Goal: Browse casually: Explore the website without a specific task or goal

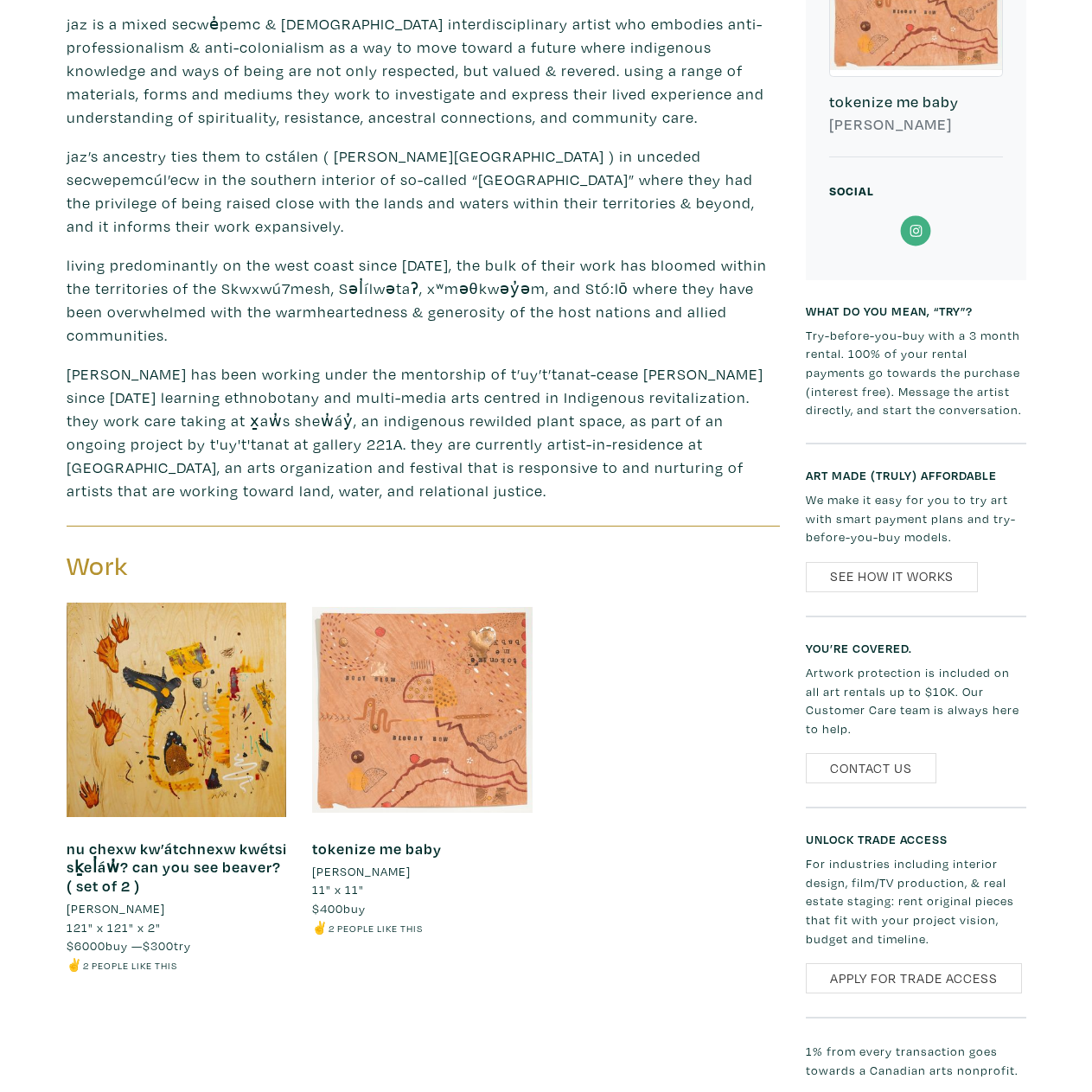
scroll to position [865, 0]
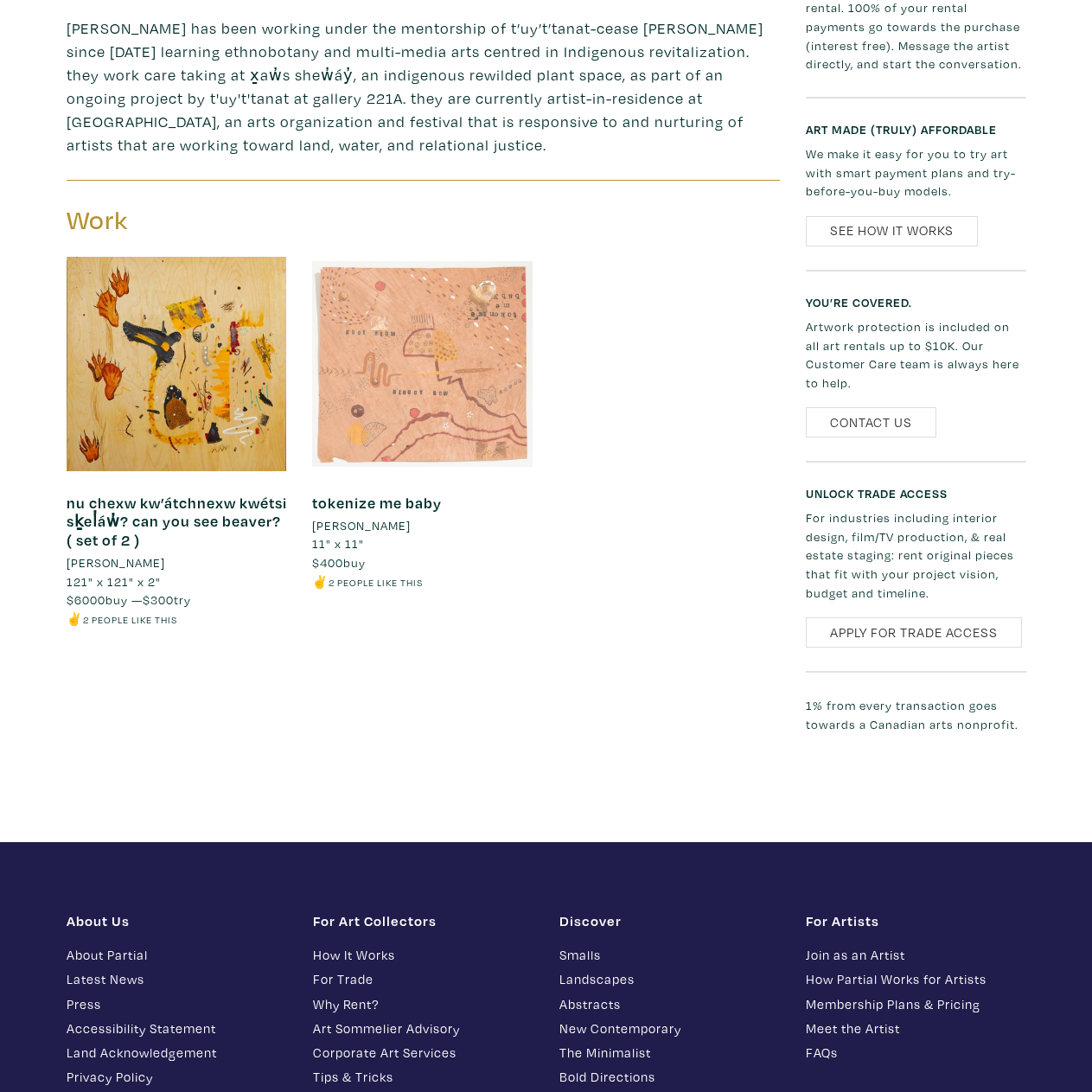
click at [412, 378] on div at bounding box center [422, 363] width 220 height 220
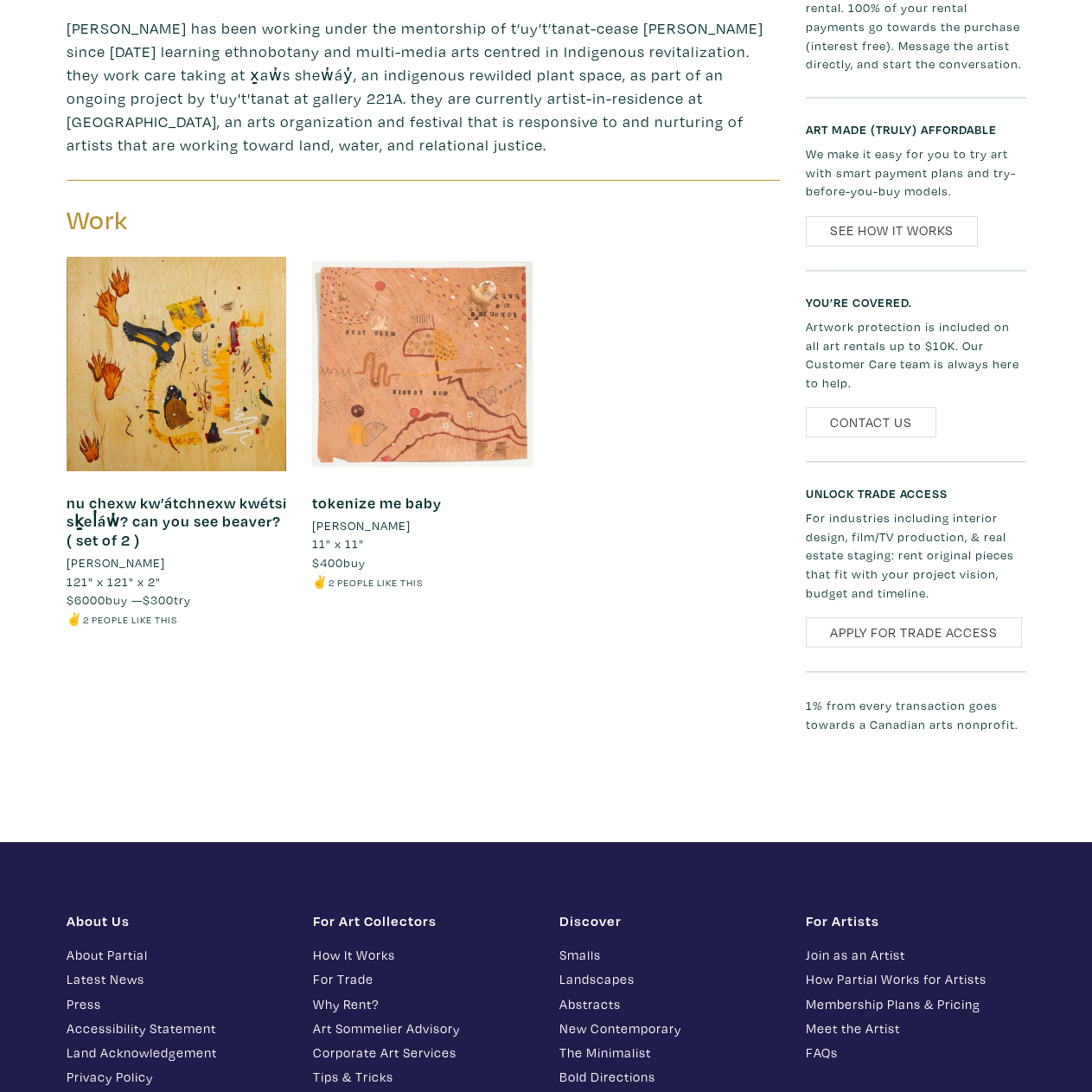
drag, startPoint x: 312, startPoint y: 520, endPoint x: 384, endPoint y: 513, distance: 72.3
click at [376, 534] on li "11" x 11"" at bounding box center [422, 543] width 220 height 19
click at [378, 534] on li "11" x 11"" at bounding box center [422, 543] width 220 height 19
drag, startPoint x: 400, startPoint y: 520, endPoint x: 372, endPoint y: 527, distance: 28.9
click at [374, 534] on li "11" x 11"" at bounding box center [422, 543] width 220 height 19
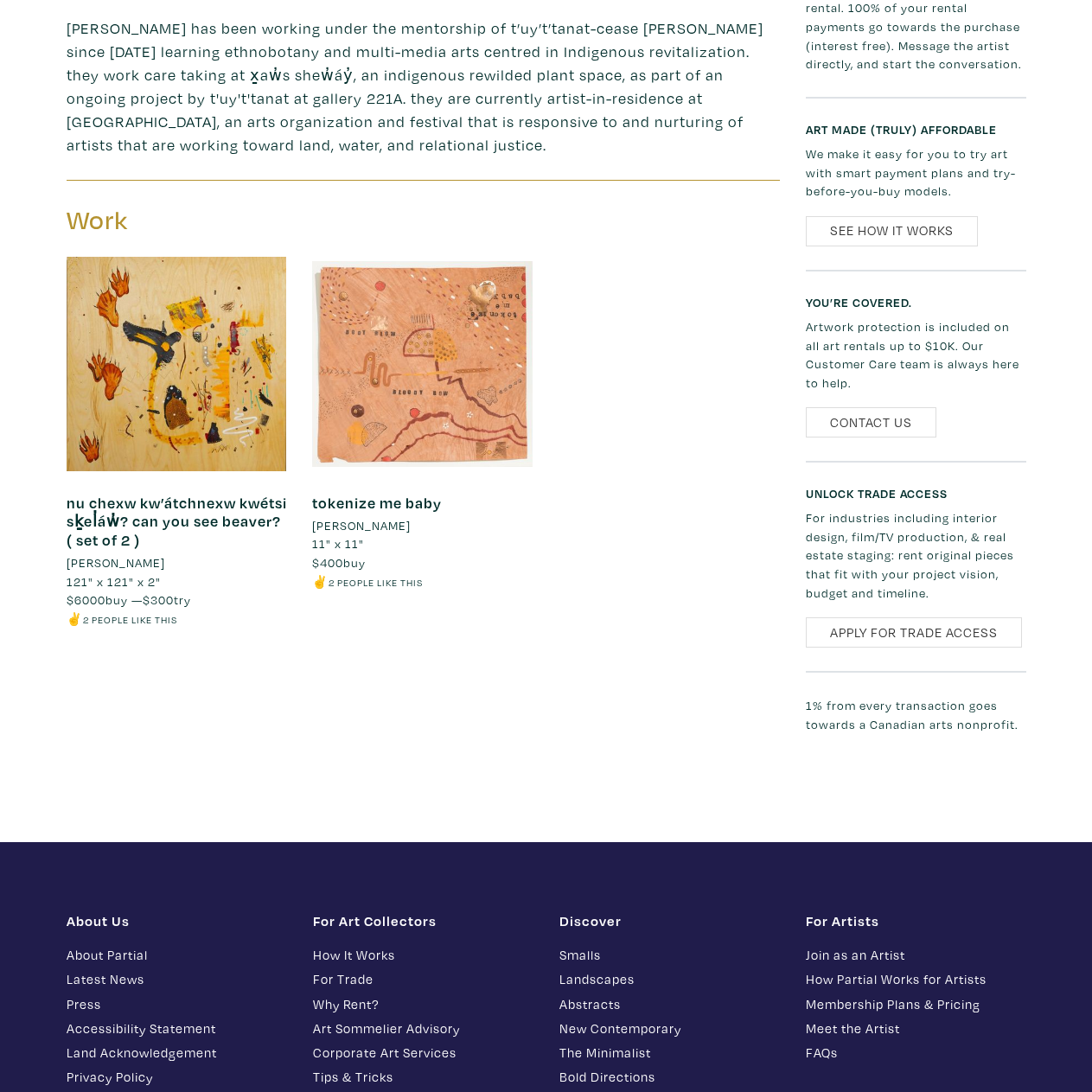
drag, startPoint x: 373, startPoint y: 535, endPoint x: 314, endPoint y: 517, distance: 61.7
click at [314, 534] on small "11" x 11" $400 buy ✌️ 2 people like this" at bounding box center [422, 562] width 220 height 56
click at [356, 535] on span "11" x 11"" at bounding box center [338, 543] width 52 height 17
click at [212, 573] on li "121" x 121" x 2"" at bounding box center [176, 582] width 220 height 19
drag, startPoint x: 68, startPoint y: 558, endPoint x: 127, endPoint y: 558, distance: 59.0
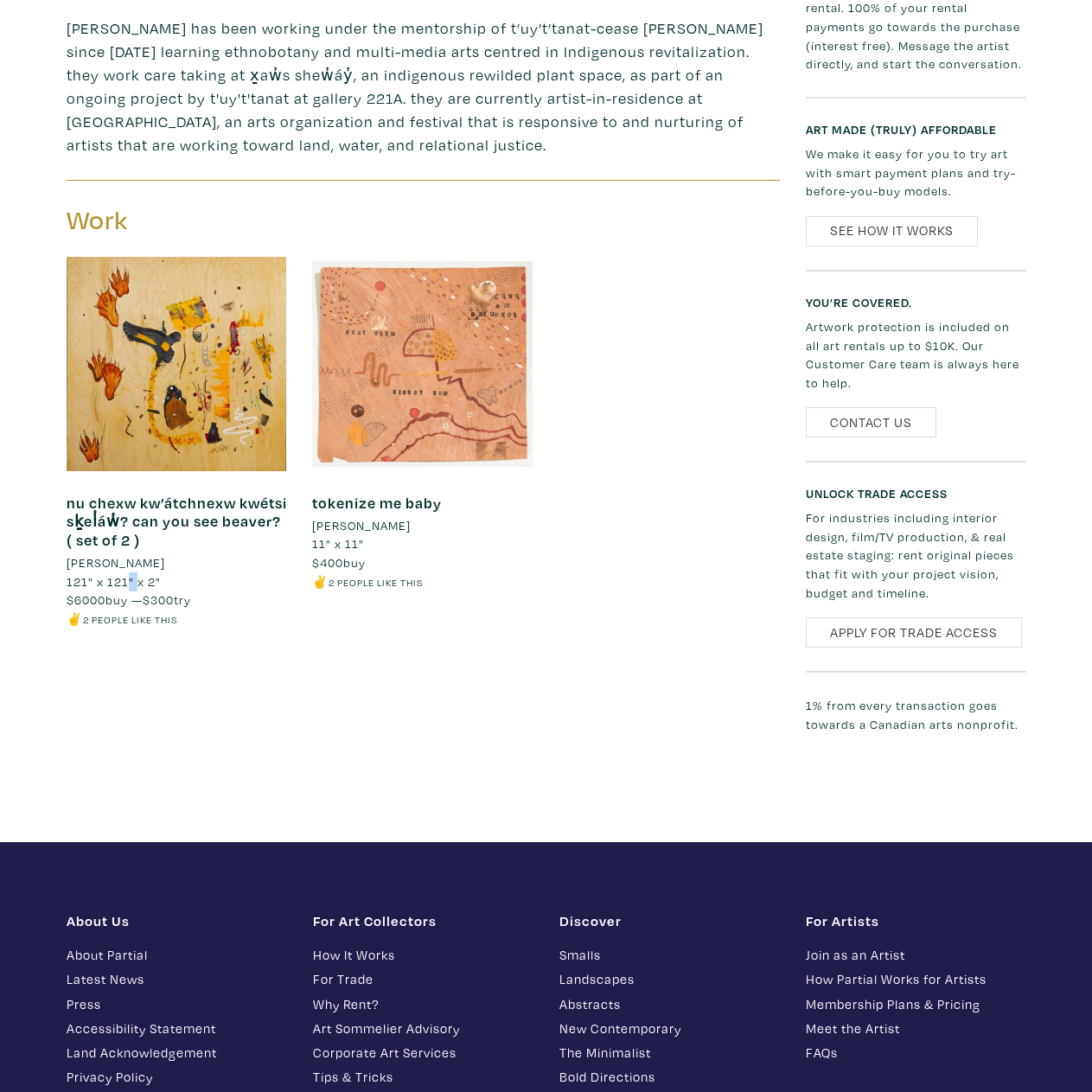
click at [127, 573] on span "121" x 121" x 2"" at bounding box center [113, 581] width 94 height 17
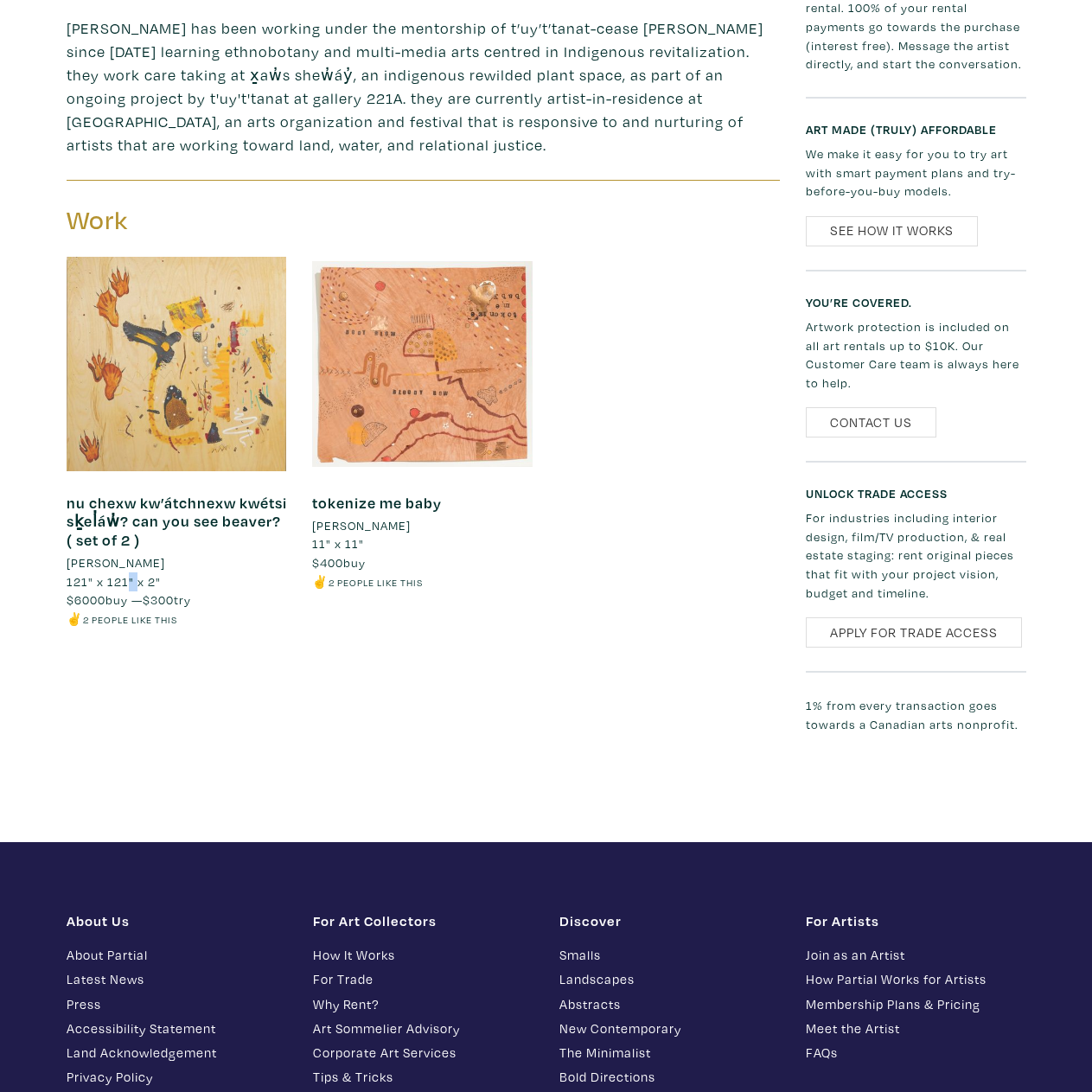
click at [208, 351] on div at bounding box center [176, 363] width 220 height 220
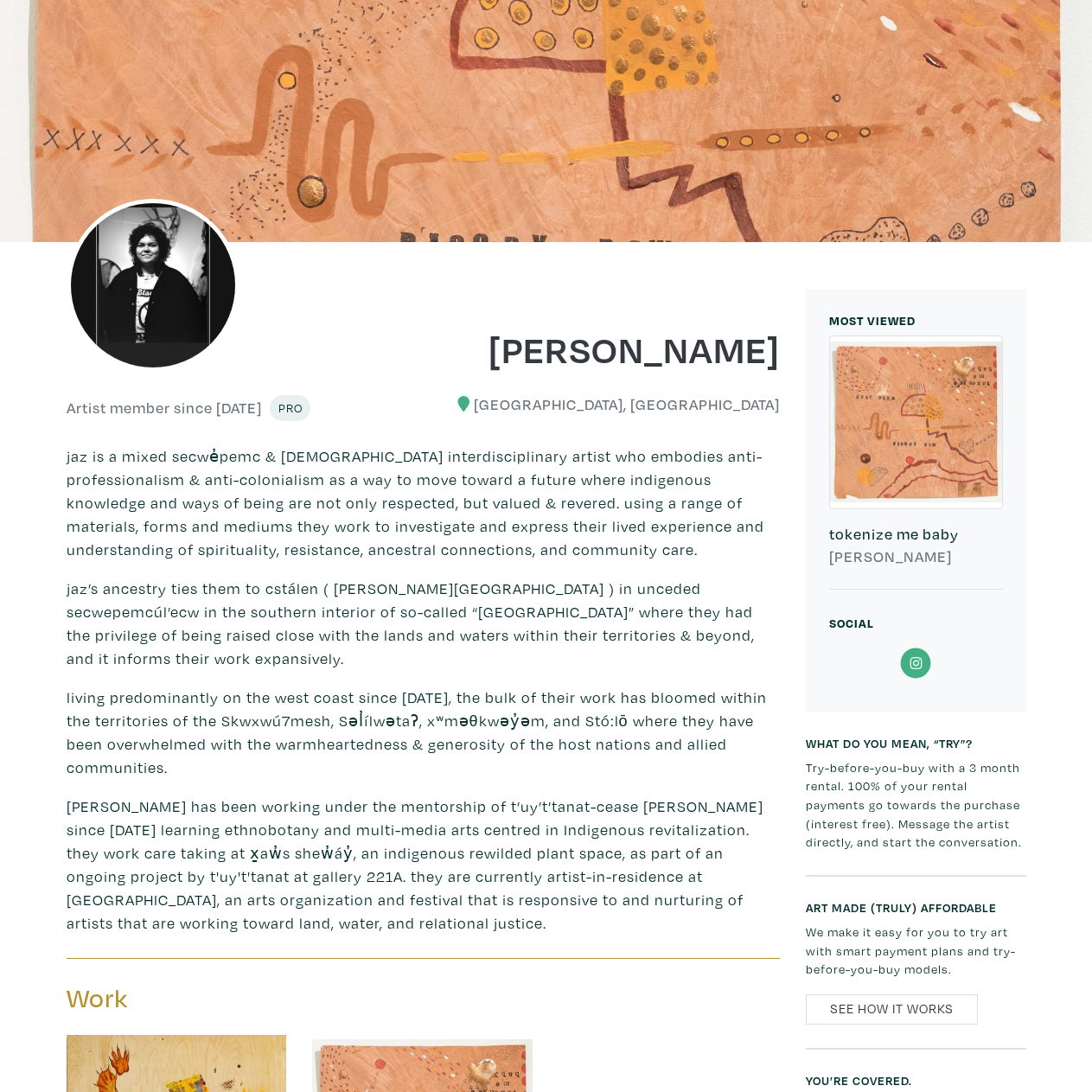
scroll to position [0, 0]
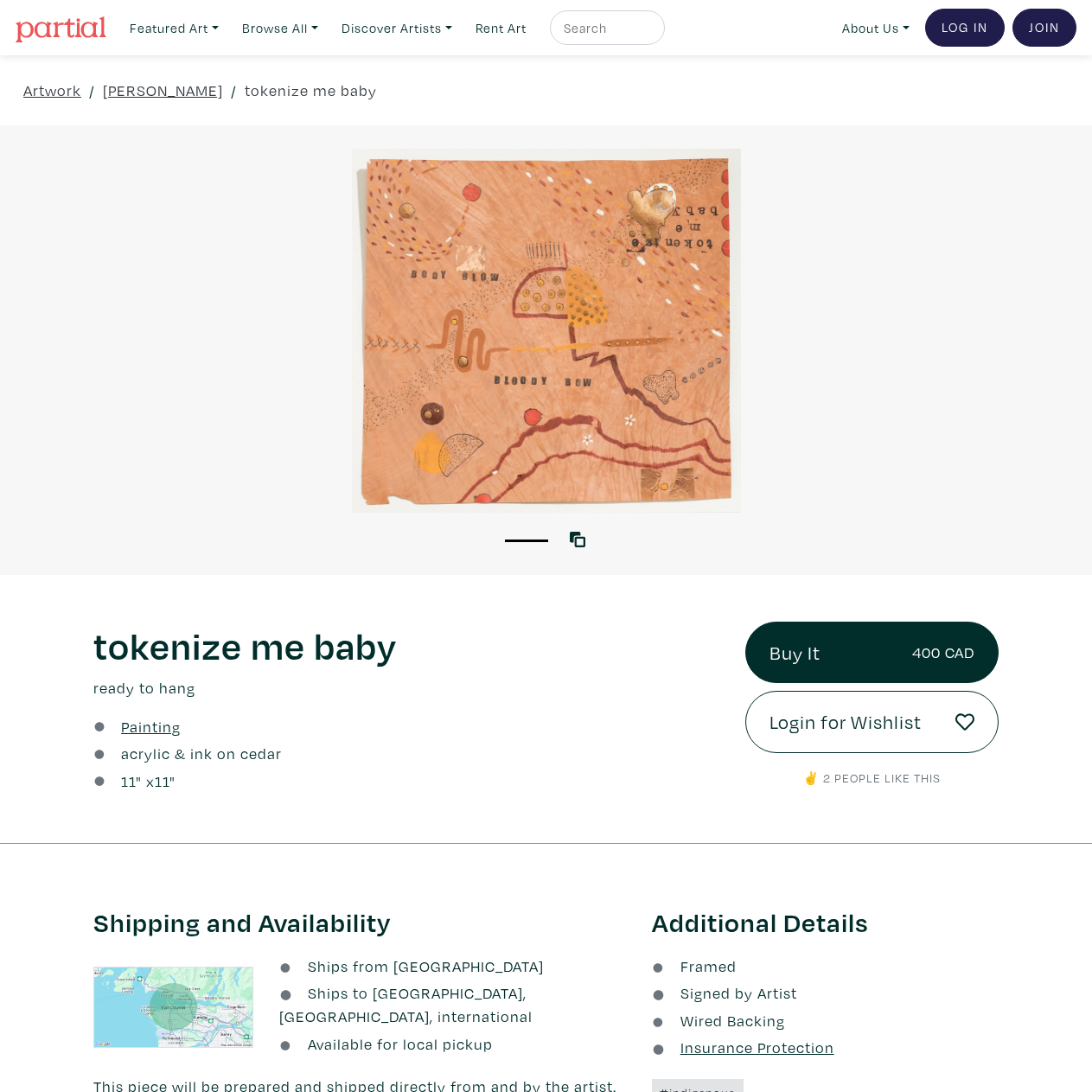
click at [445, 387] on div at bounding box center [546, 331] width 1092 height 364
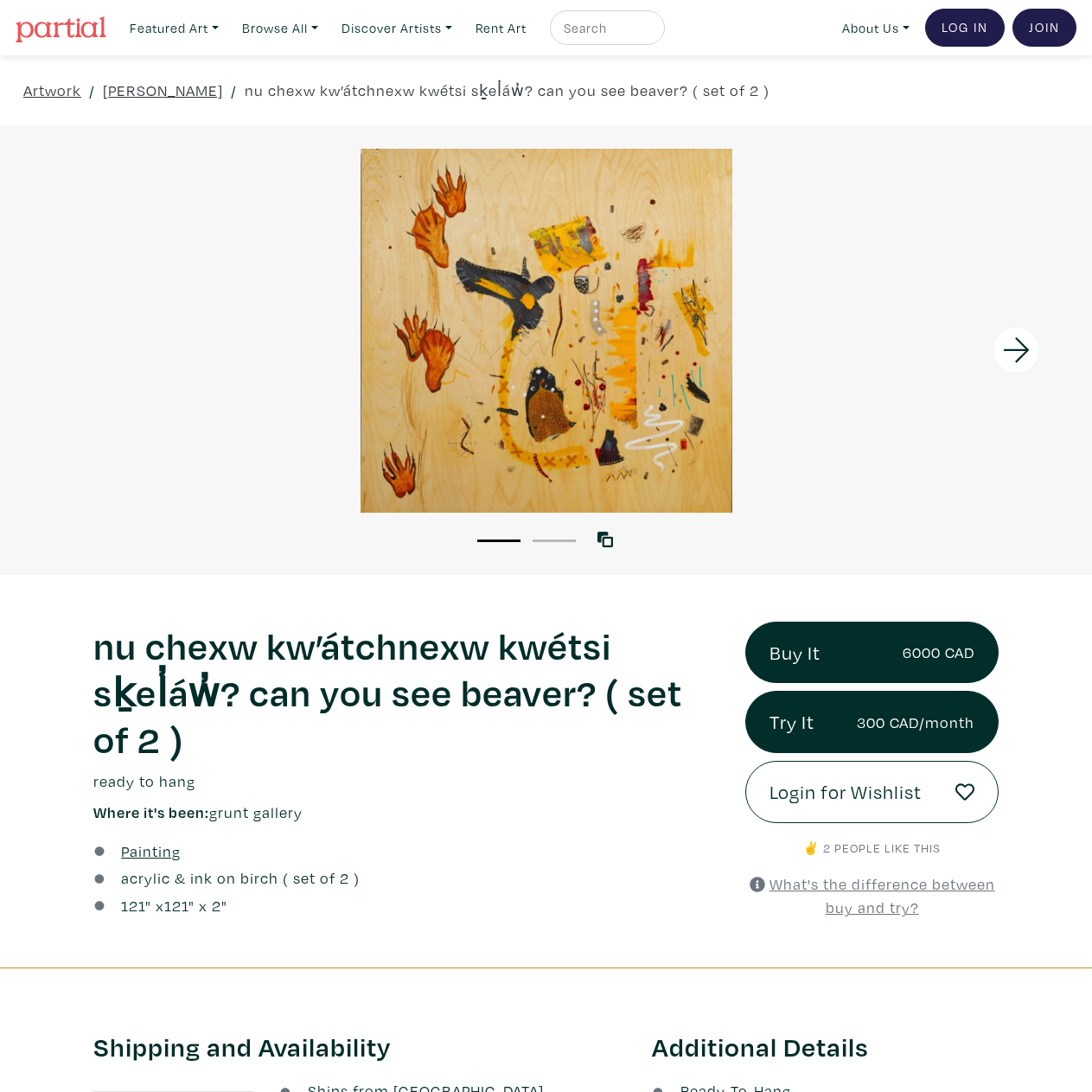
click at [615, 365] on div at bounding box center [546, 331] width 1092 height 364
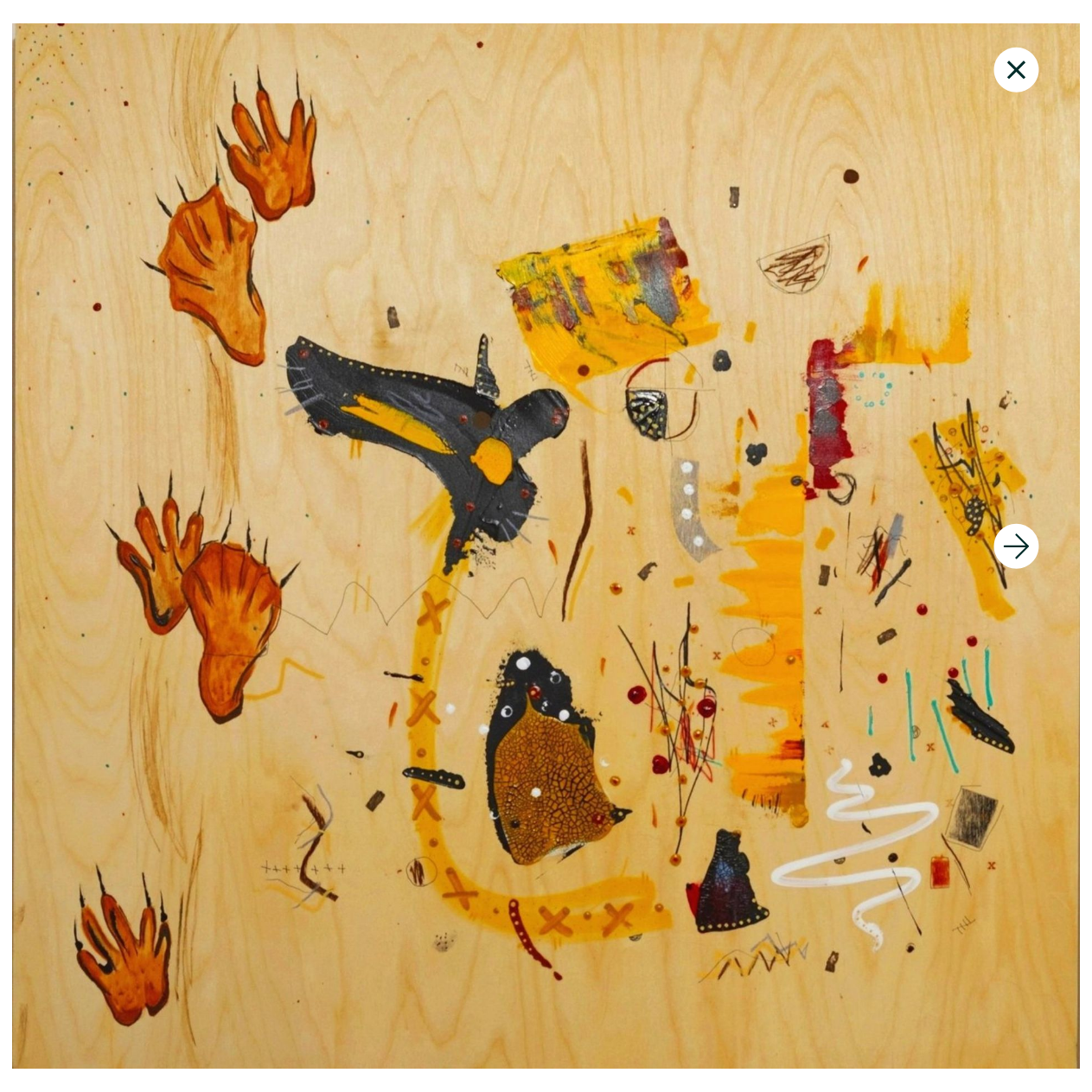
click at [1013, 91] on icon at bounding box center [1017, 69] width 59 height 46
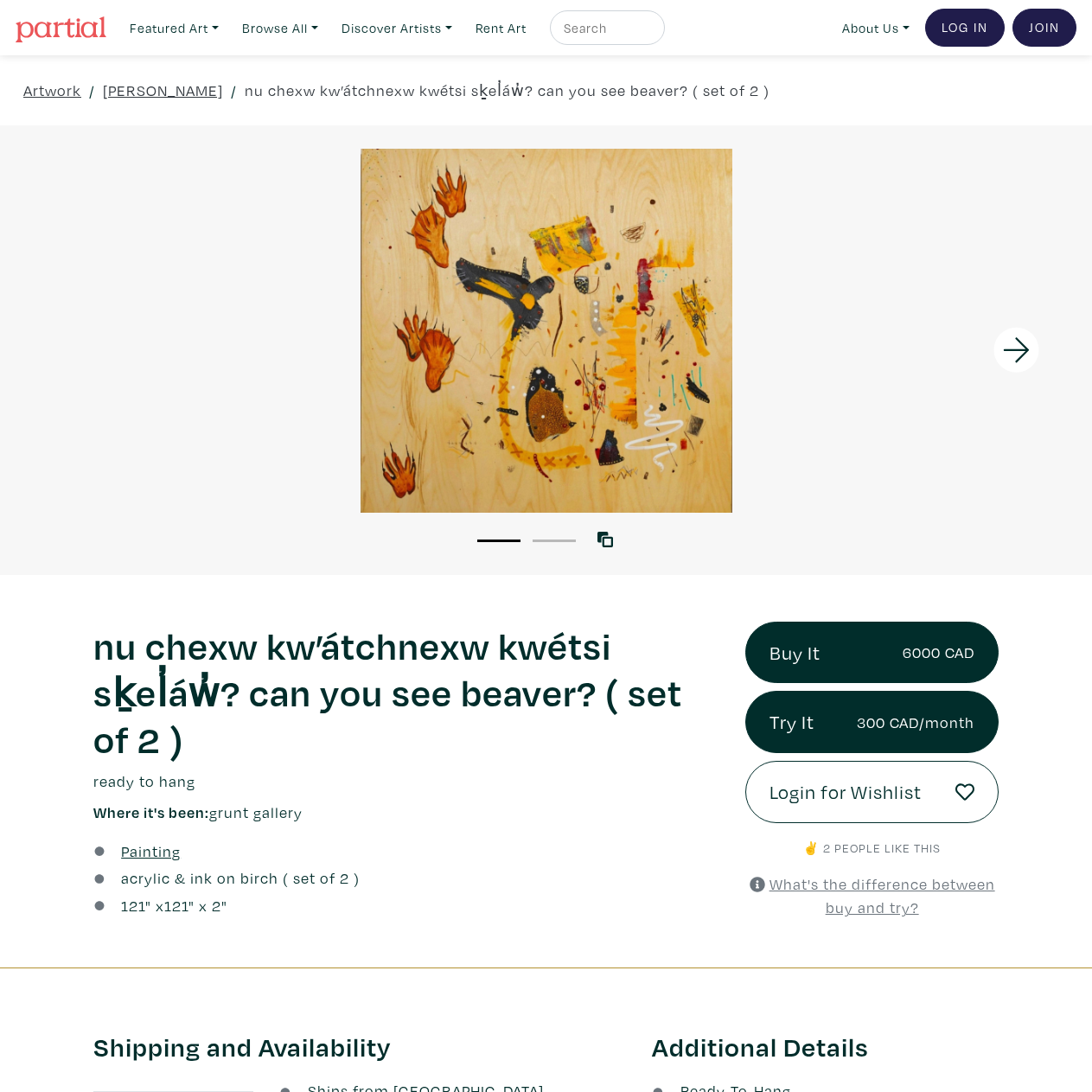
click at [524, 651] on h1 "nu chexw kw’átchnexw kwétsi sḵel̓áw̓? can you see beaver? ( set of 2 )" at bounding box center [407, 692] width 626 height 140
click at [532, 731] on h1 "nu chexw kw’átchnexw kwétsi sḵel̓áw̓? can you see beaver? ( set of 2 )" at bounding box center [407, 692] width 626 height 140
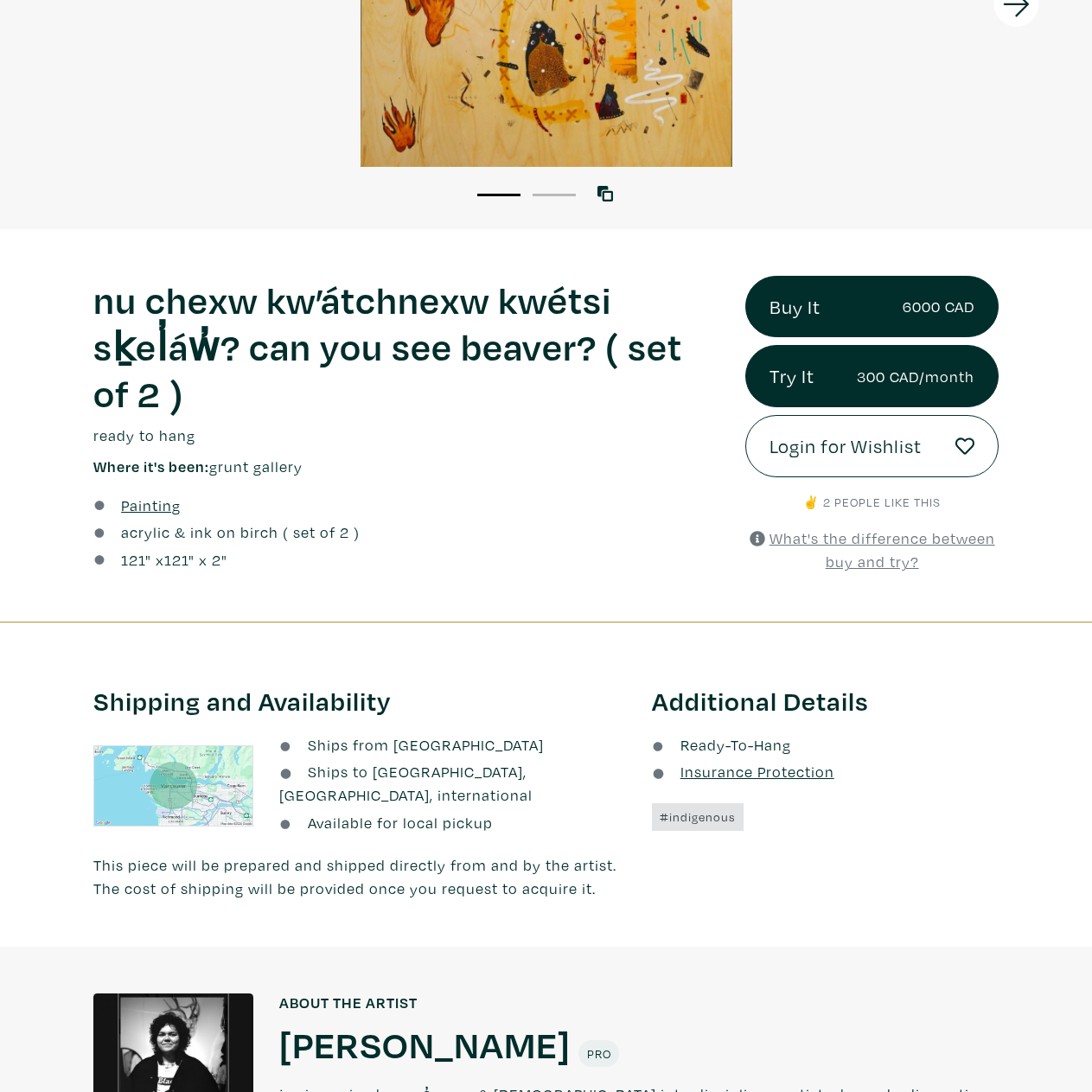
scroll to position [691, 0]
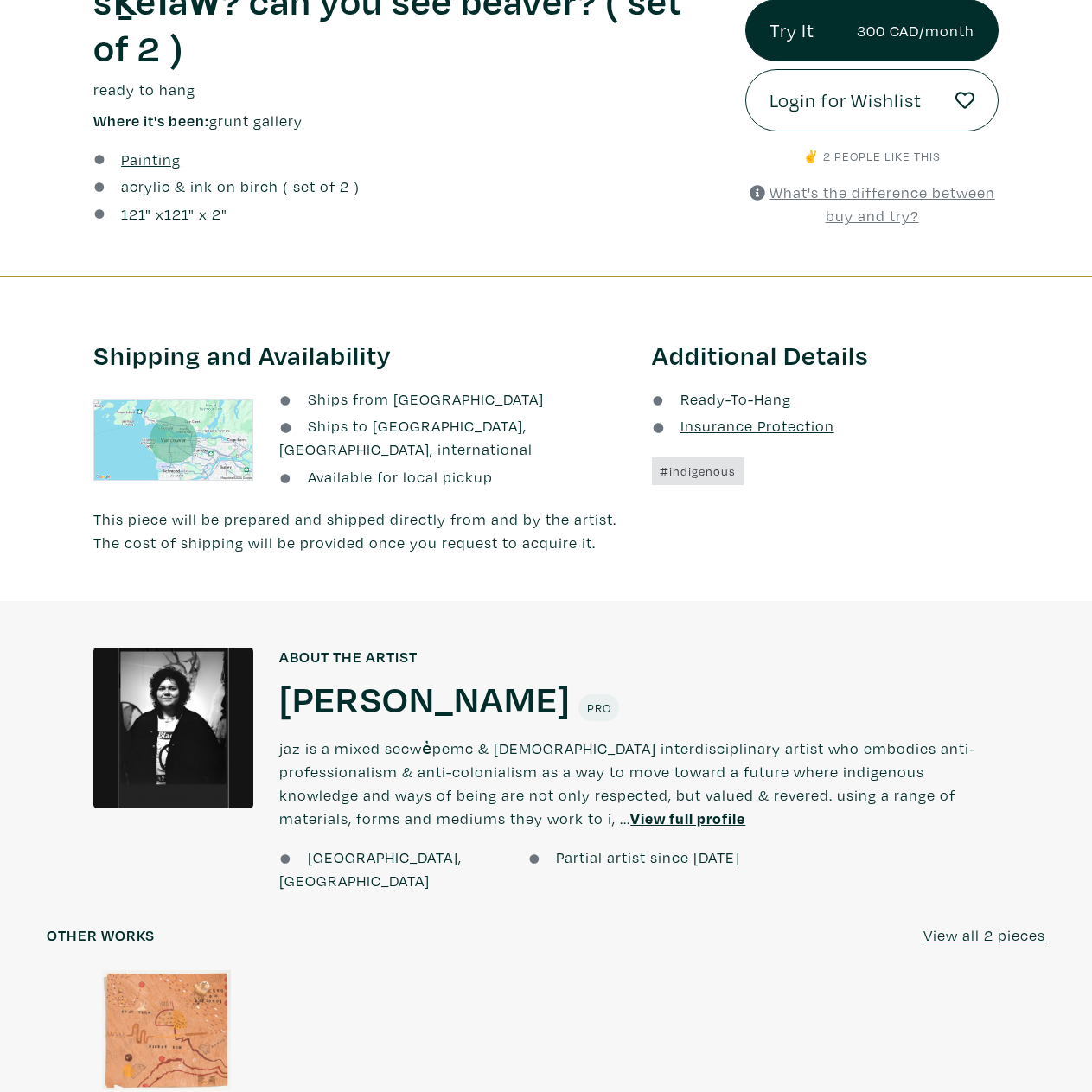
click at [630, 809] on u "View full profile" at bounding box center [687, 819] width 115 height 20
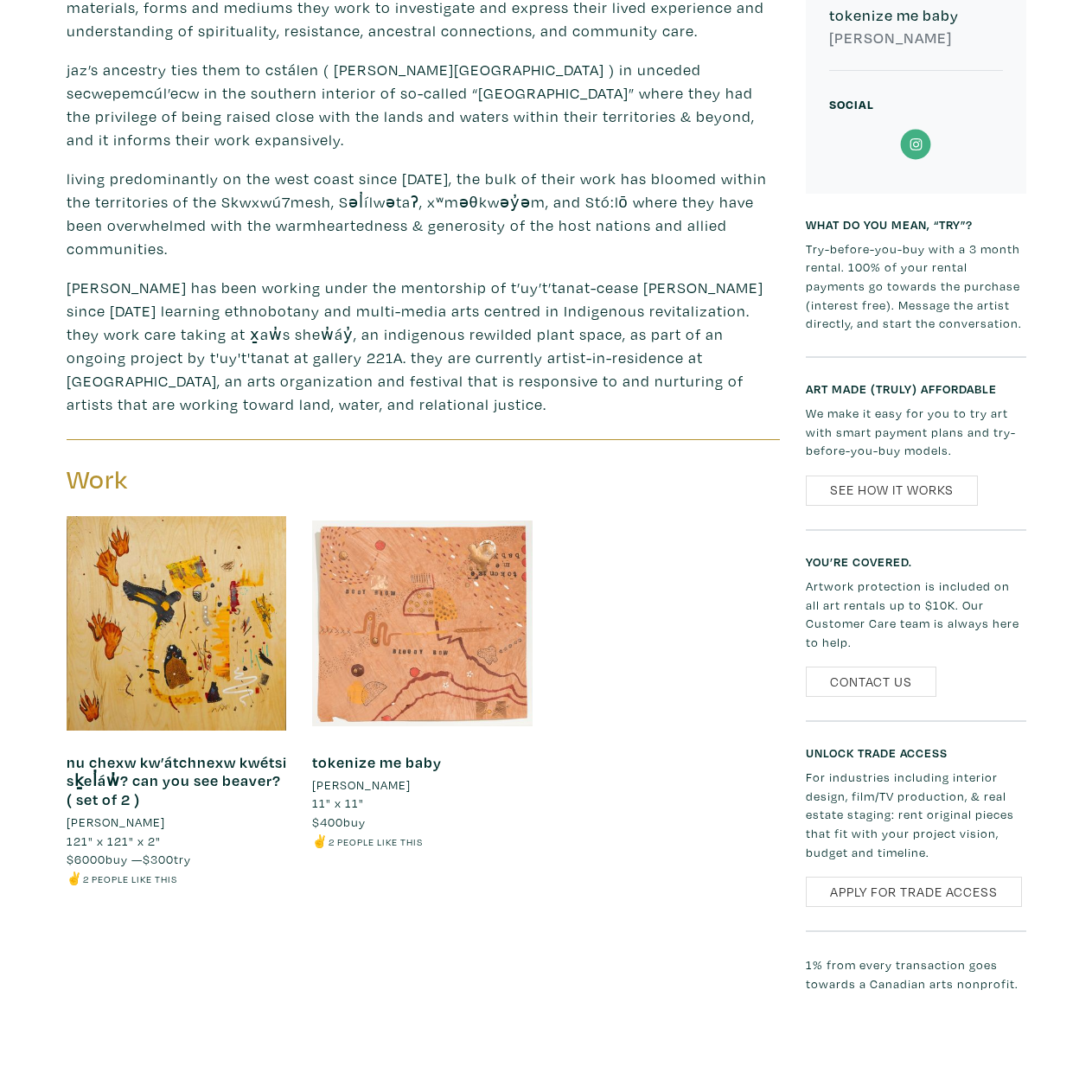
scroll to position [1038, 0]
